Goal: Task Accomplishment & Management: Manage account settings

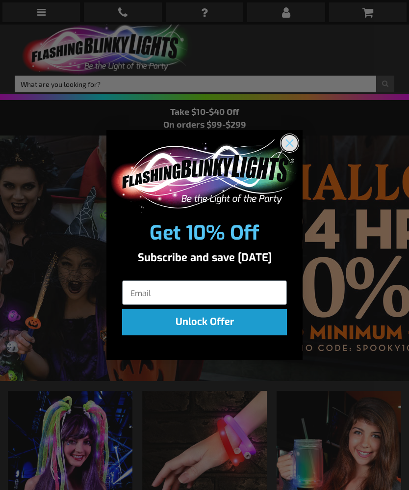
click at [291, 141] on icon "Close dialog" at bounding box center [290, 142] width 7 height 7
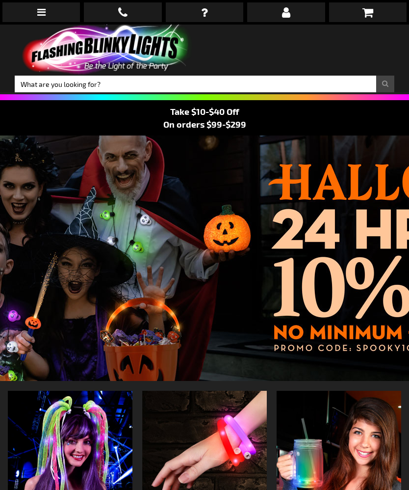
click at [291, 14] on link at bounding box center [286, 12] width 78 height 20
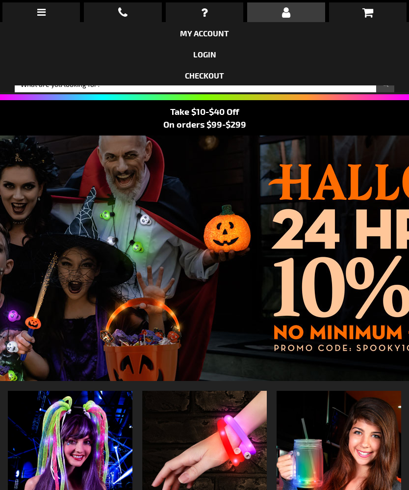
click at [224, 31] on link "My Account" at bounding box center [204, 32] width 49 height 9
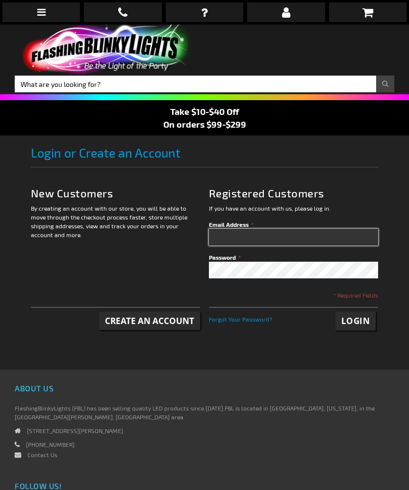
click at [288, 235] on input "Email Address" at bounding box center [294, 237] width 170 height 17
click at [289, 239] on input "Email Address" at bounding box center [294, 237] width 170 height 17
type input "kerriehayes@gmail.com"
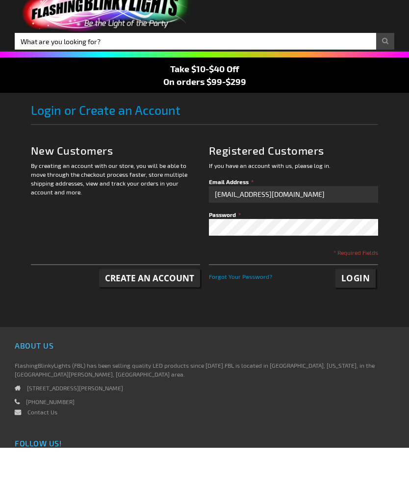
click at [255, 307] on div "Login Forgot Your Password?" at bounding box center [294, 319] width 170 height 24
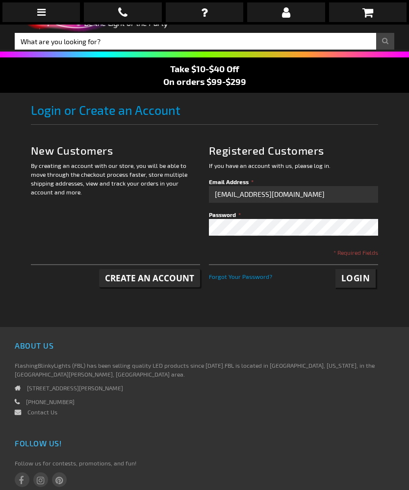
click at [234, 278] on span "Forgot Your Password?" at bounding box center [240, 276] width 63 height 7
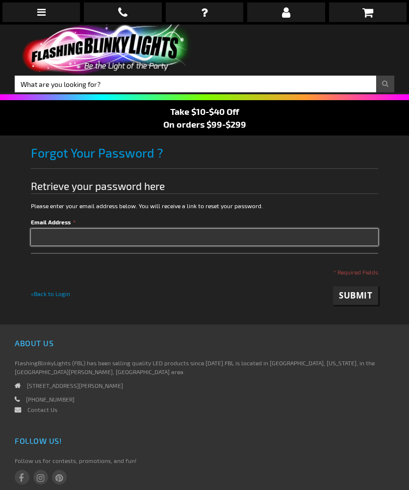
click at [265, 244] on input "Email Address" at bounding box center [205, 237] width 348 height 17
type input "kerriehayes@gmail.com"
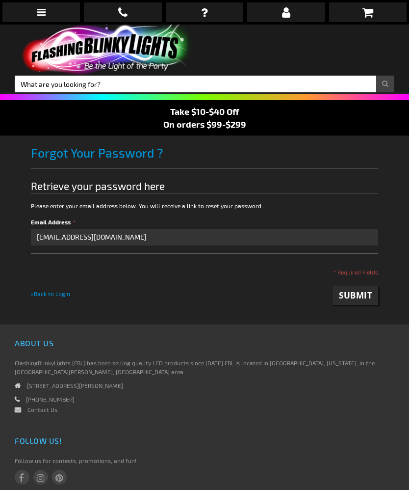
click at [355, 299] on span "Submit" at bounding box center [355, 294] width 33 height 11
